Goal: Information Seeking & Learning: Learn about a topic

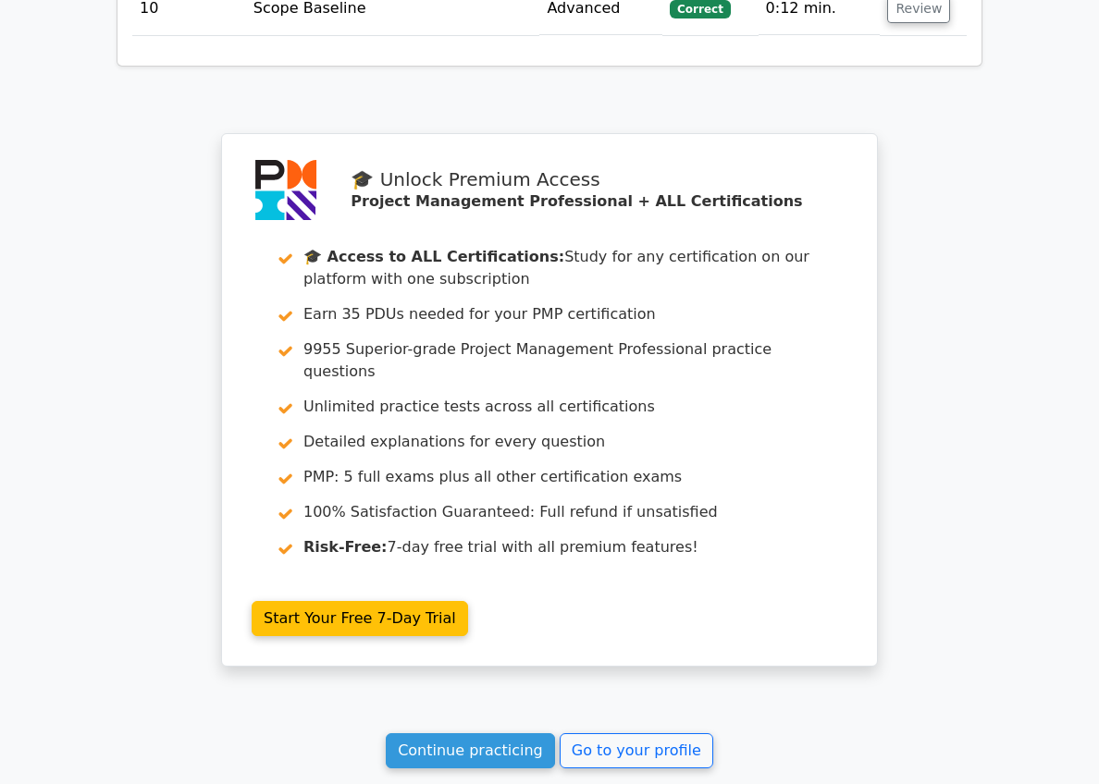
scroll to position [3440, 0]
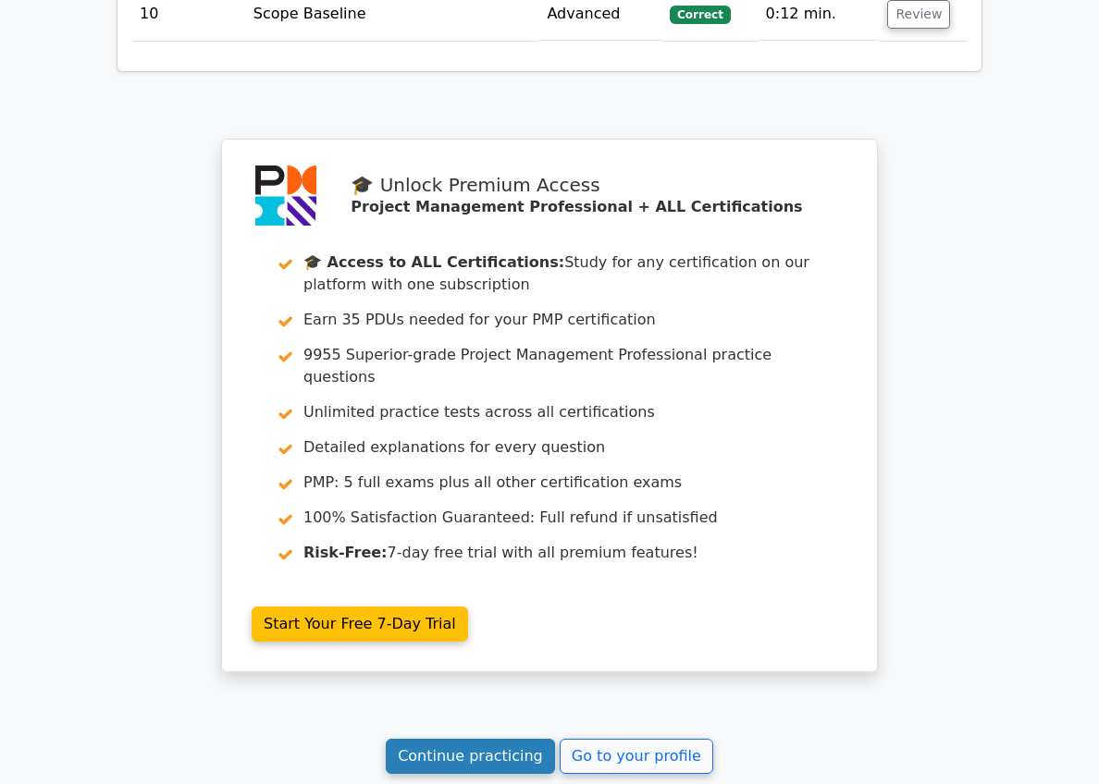
click at [483, 739] on link "Continue practicing" at bounding box center [470, 756] width 169 height 35
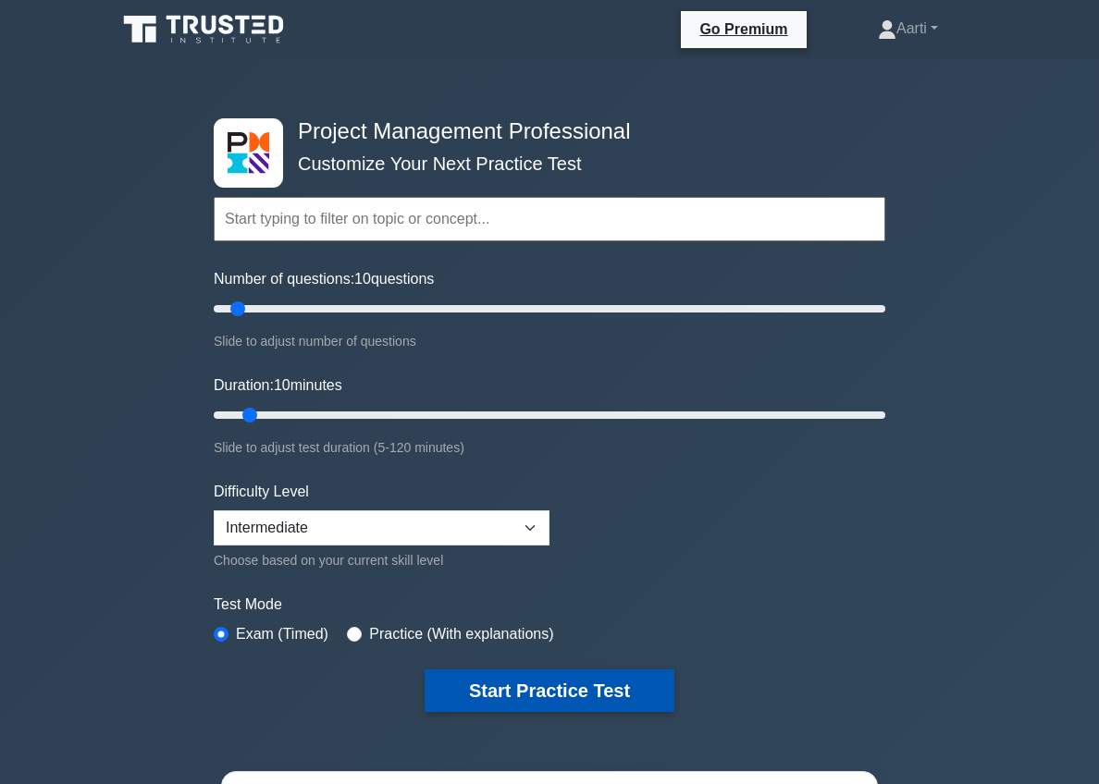
click at [570, 687] on button "Start Practice Test" at bounding box center [550, 691] width 250 height 43
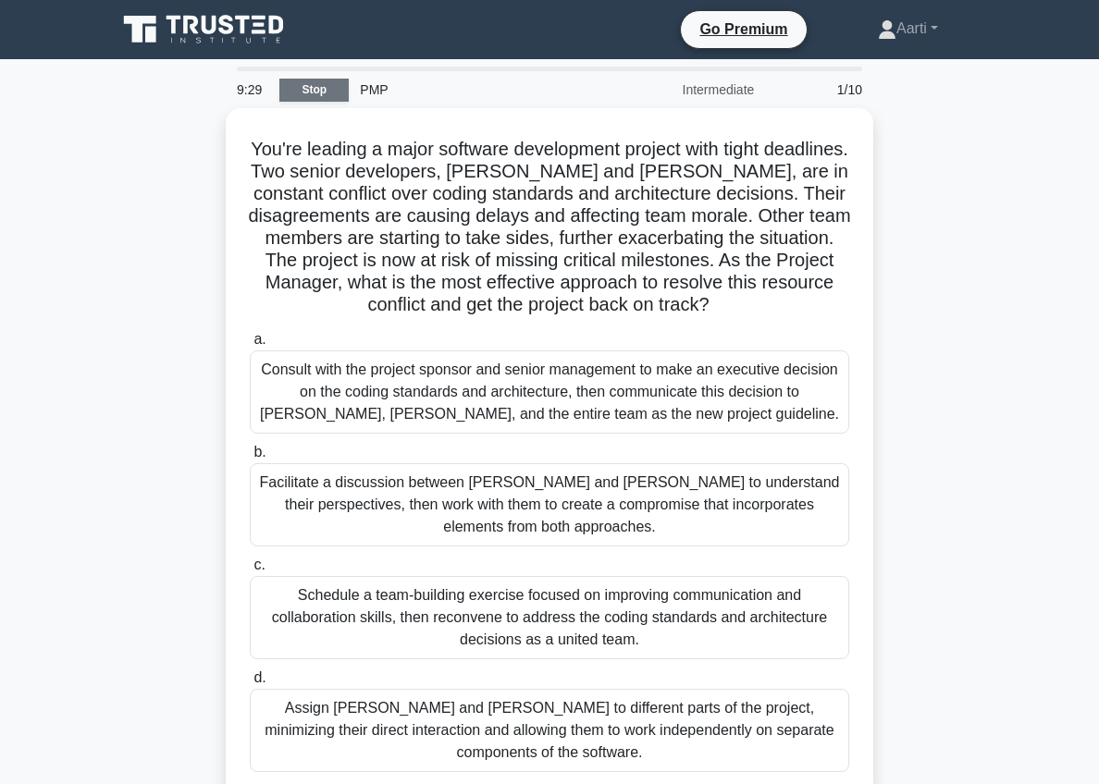
click at [308, 90] on link "Stop" at bounding box center [313, 90] width 69 height 23
click at [312, 89] on link "Stop" at bounding box center [313, 90] width 69 height 23
click at [314, 91] on link "Stop" at bounding box center [313, 90] width 69 height 23
click at [314, 92] on link "Stop" at bounding box center [313, 90] width 69 height 23
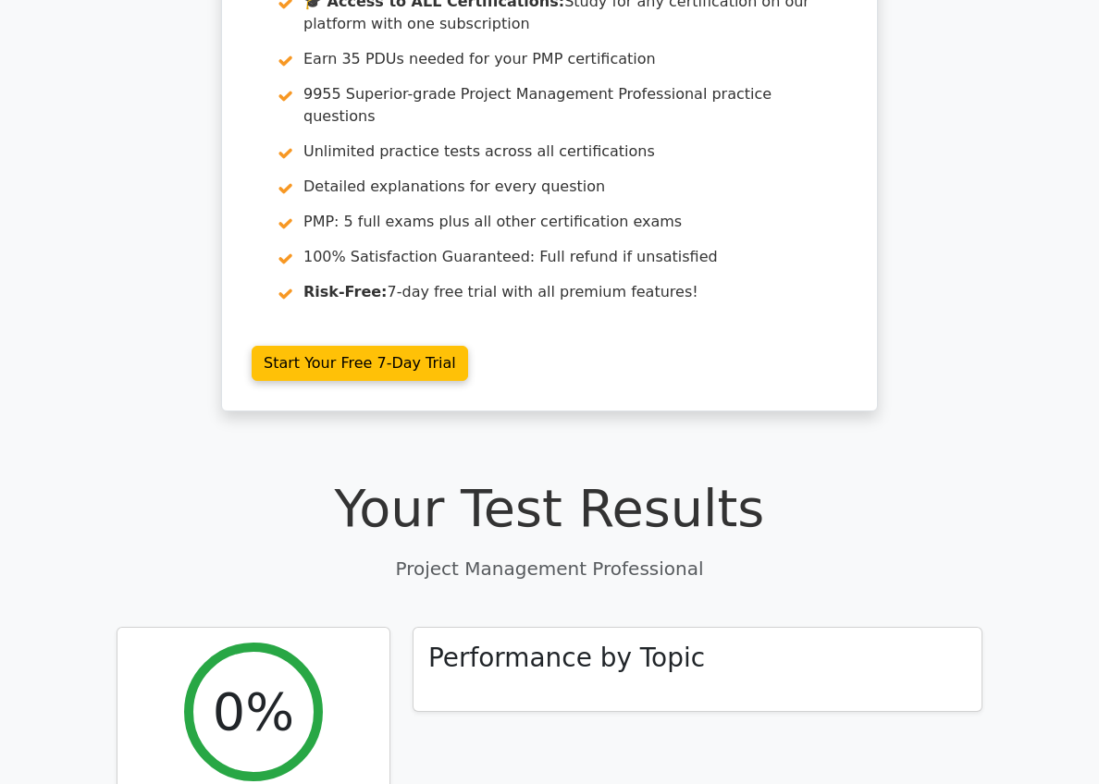
scroll to position [195, 0]
